Goal: Information Seeking & Learning: Learn about a topic

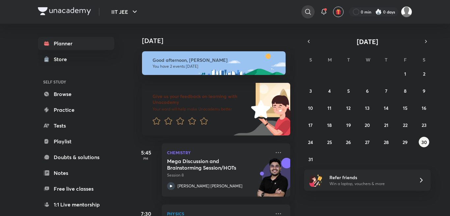
click at [312, 14] on div at bounding box center [308, 11] width 13 height 13
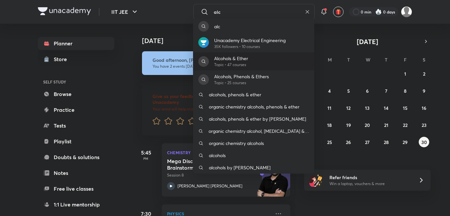
type input "alc"
click at [276, 70] on div "Alcohols & Ether Topic • 47 courses" at bounding box center [253, 61] width 121 height 18
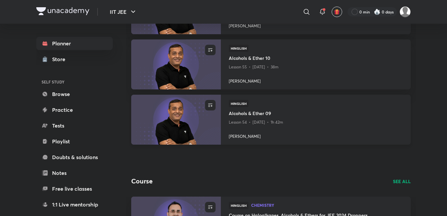
scroll to position [132, 0]
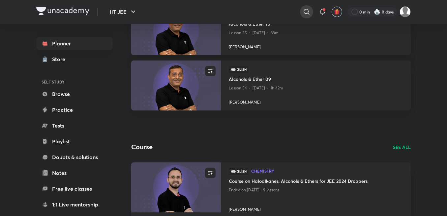
click at [302, 12] on div at bounding box center [306, 11] width 13 height 13
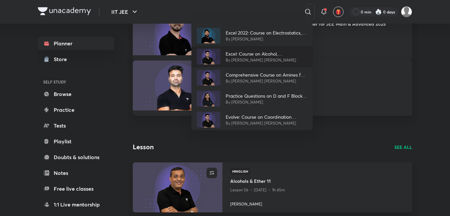
click at [290, 55] on p "Excel: Course on Alcohol, [MEDICAL_DATA] and Ether" at bounding box center [267, 53] width 82 height 7
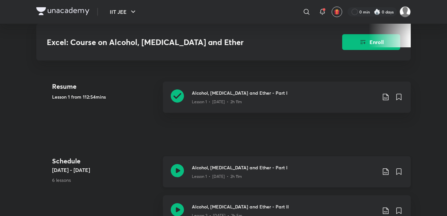
scroll to position [277, 0]
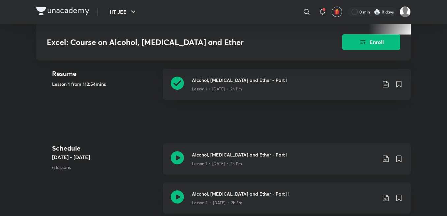
click at [265, 194] on h3 "Alcohol, [MEDICAL_DATA] and Ether - Part II" at bounding box center [284, 194] width 185 height 7
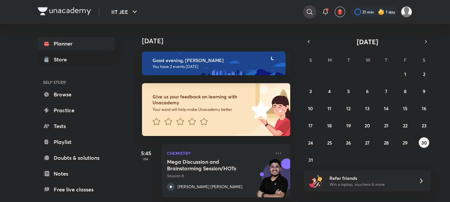
click at [307, 6] on div at bounding box center [309, 11] width 13 height 13
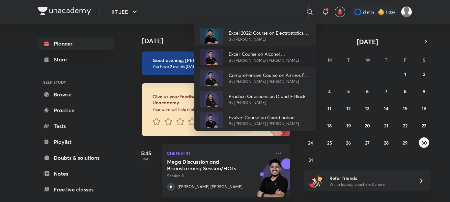
click at [278, 58] on p "By [PERSON_NAME] [PERSON_NAME]" at bounding box center [270, 60] width 82 height 6
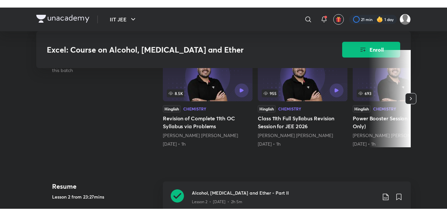
scroll to position [198, 0]
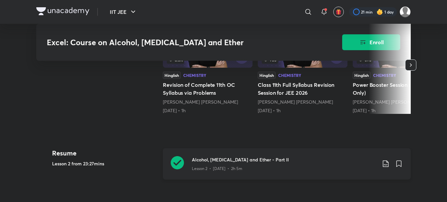
click at [209, 168] on p "Lesson 2 • [DATE] • 2h 5m" at bounding box center [217, 168] width 50 height 6
